Goal: Task Accomplishment & Management: Complete application form

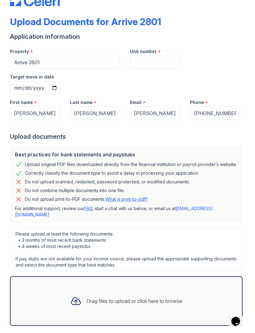
scroll to position [20, 0]
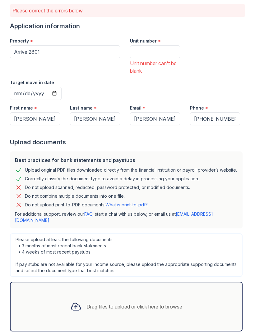
scroll to position [55, 0]
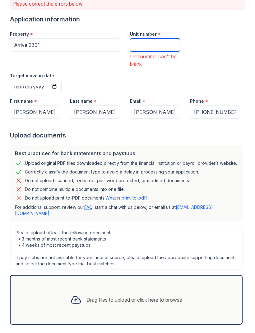
click at [163, 43] on input "Unit number" at bounding box center [155, 45] width 50 height 13
type input "606"
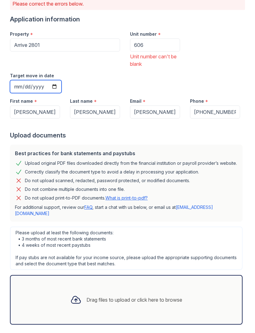
click at [61, 80] on input "Target move in date" at bounding box center [36, 86] width 52 height 13
type input "[DATE]"
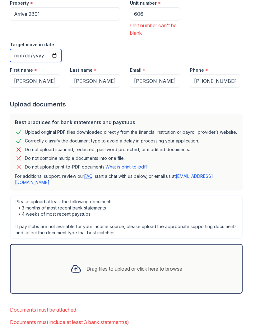
scroll to position [85, 0]
click at [112, 266] on div "Drag files to upload or click here to browse" at bounding box center [134, 269] width 96 height 7
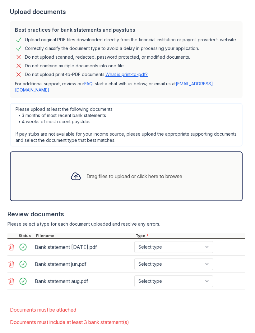
scroll to position [178, 0]
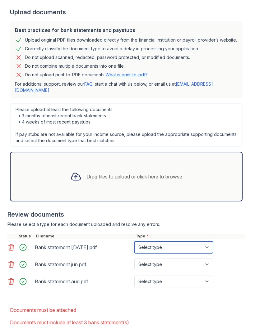
click at [185, 242] on select "Select type Paystub Bank Statement Offer Letter Tax Documents Benefit Award Let…" at bounding box center [173, 248] width 79 height 12
select select "bank_statement"
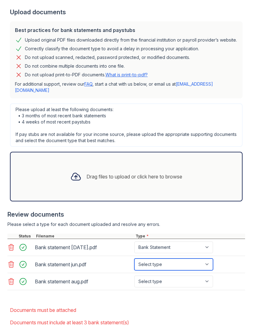
click at [186, 259] on select "Select type Paystub Bank Statement Offer Letter Tax Documents Benefit Award Let…" at bounding box center [173, 265] width 79 height 12
select select "bank_statement"
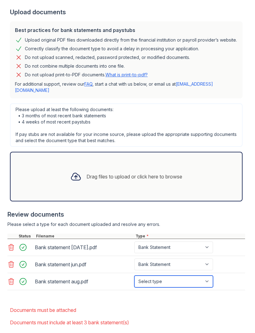
click at [178, 276] on select "Select type Paystub Bank Statement Offer Letter Tax Documents Benefit Award Let…" at bounding box center [173, 282] width 79 height 12
select select "bank_statement"
